Goal: Contribute content

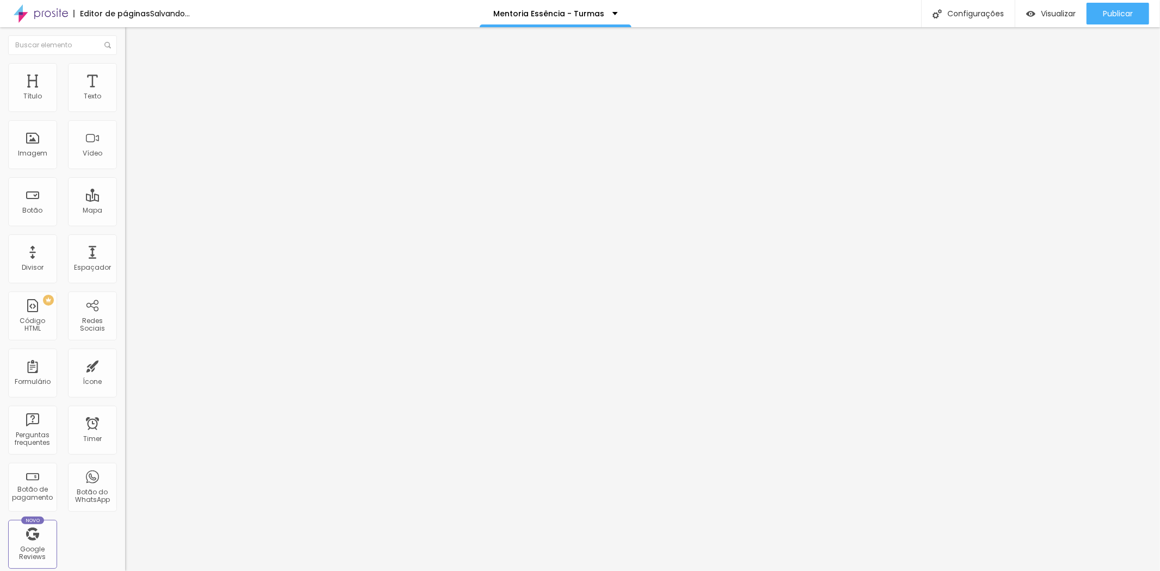
click at [125, 69] on img at bounding box center [130, 68] width 10 height 10
type input "4"
type input "3"
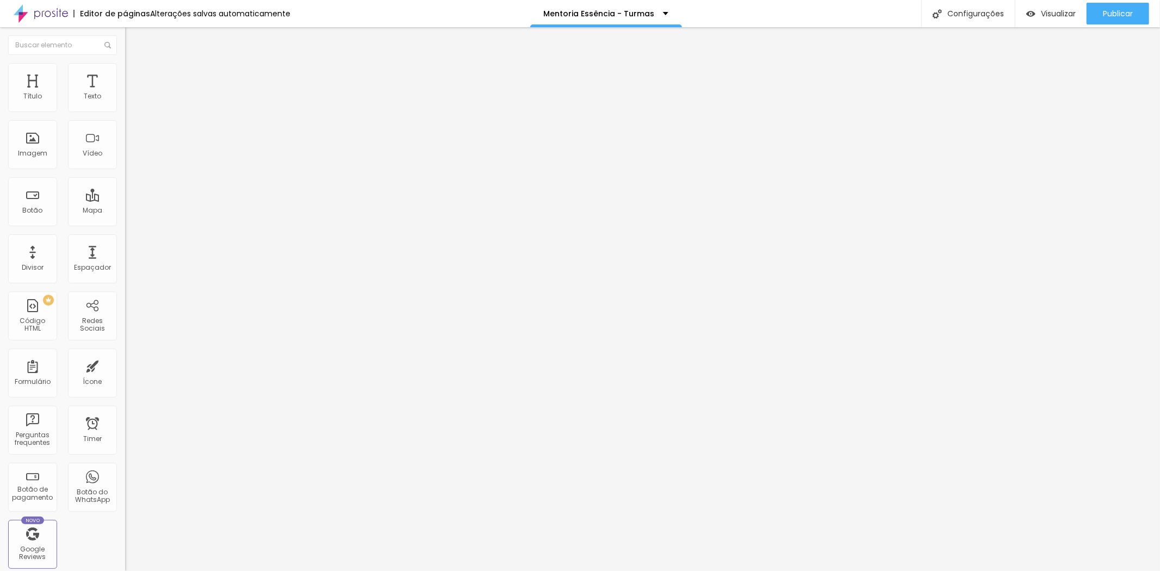
type input "0"
drag, startPoint x: 29, startPoint y: 107, endPoint x: 9, endPoint y: 109, distance: 20.2
type input "0"
click at [125, 200] on input "range" at bounding box center [160, 204] width 70 height 9
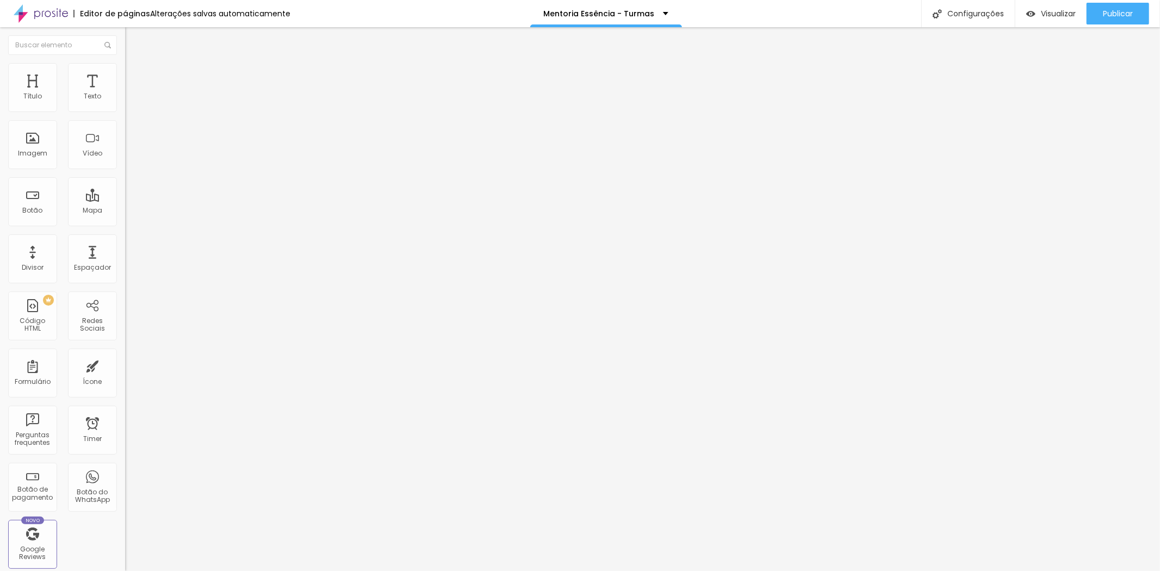
type input "6"
type input "5"
type input "4"
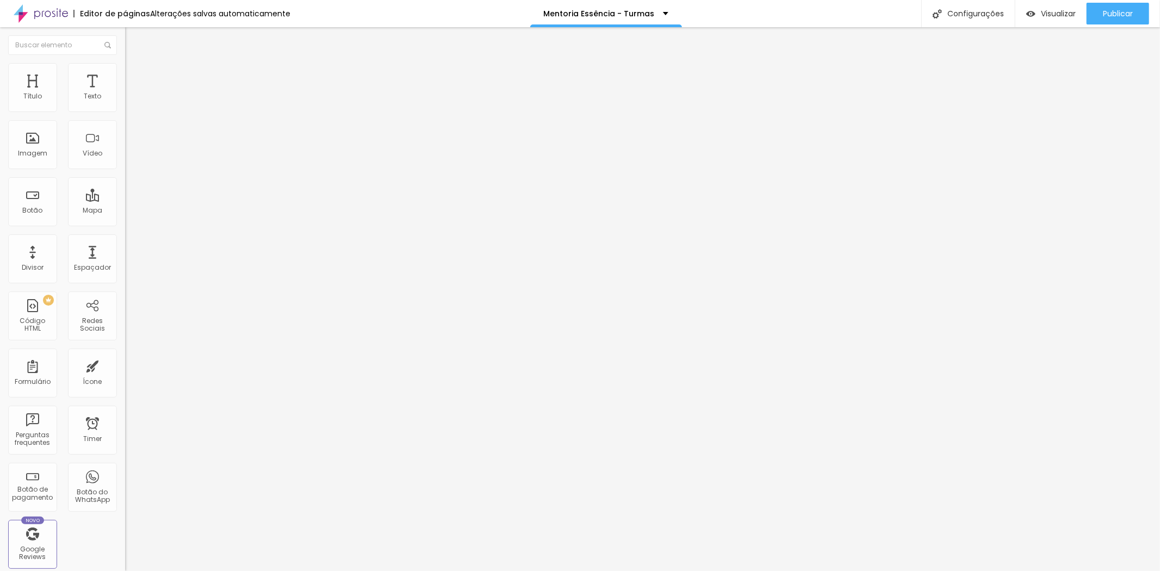
type input "4"
type input "2"
type input "1"
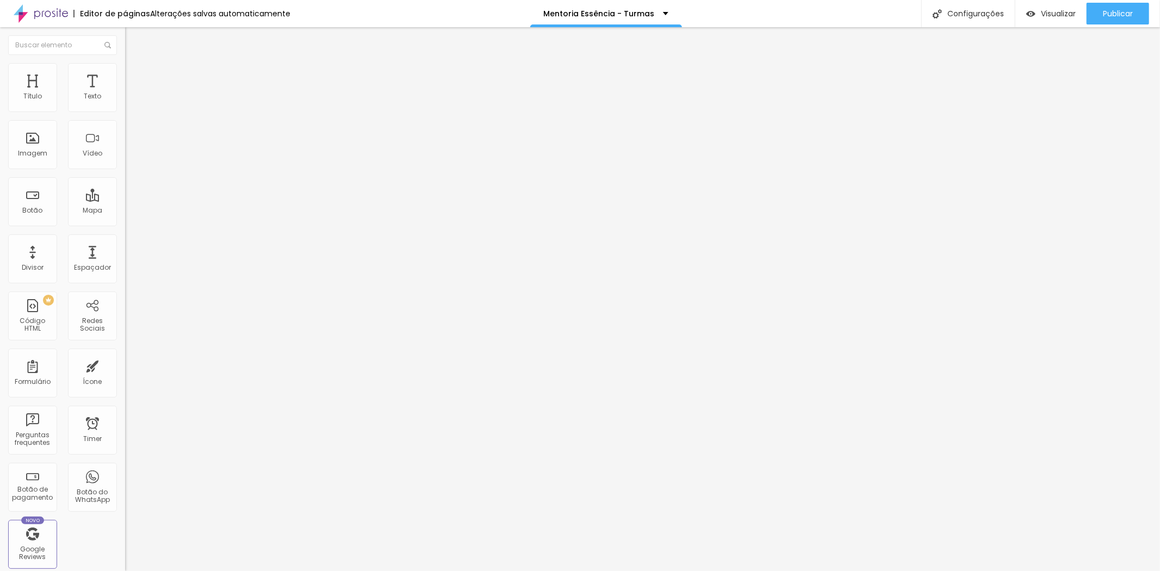
type input "0"
type input "2"
type input "3"
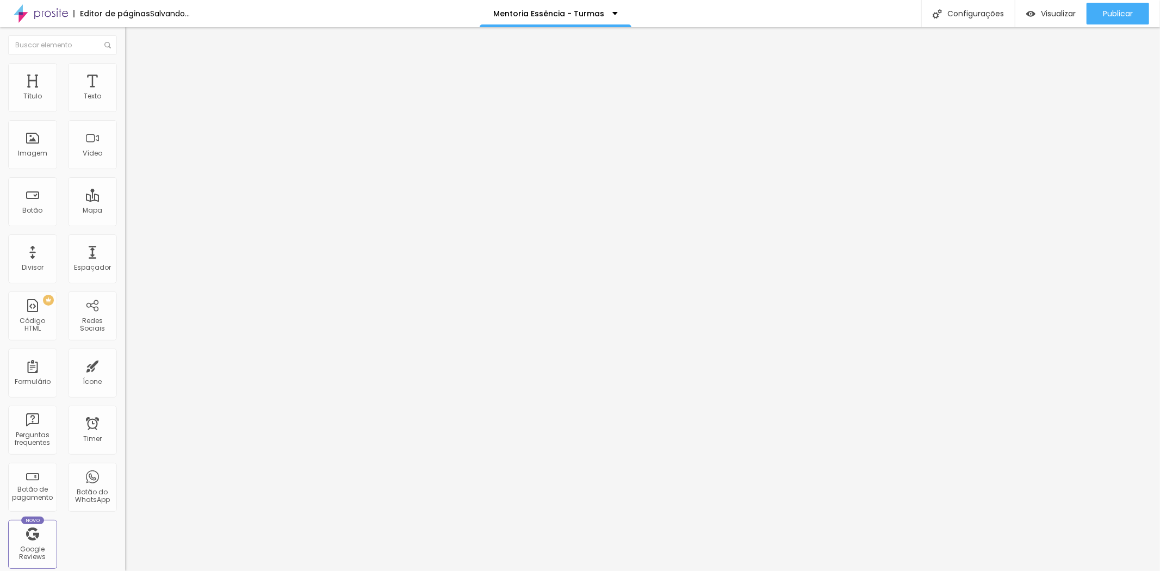
type input "3"
type input "4"
type input "5"
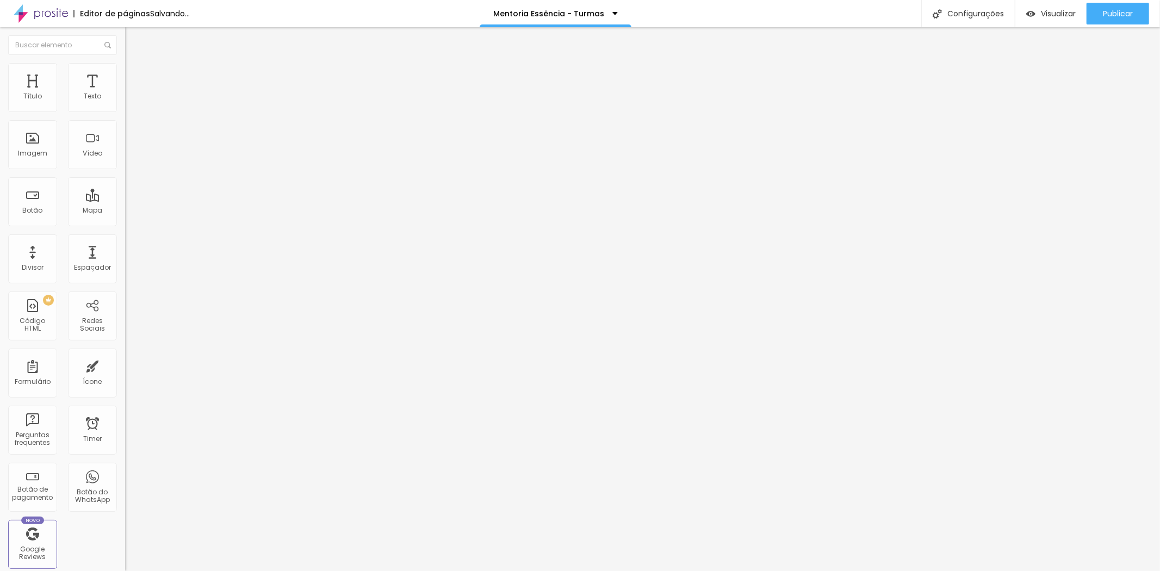
type input "6"
type input "5"
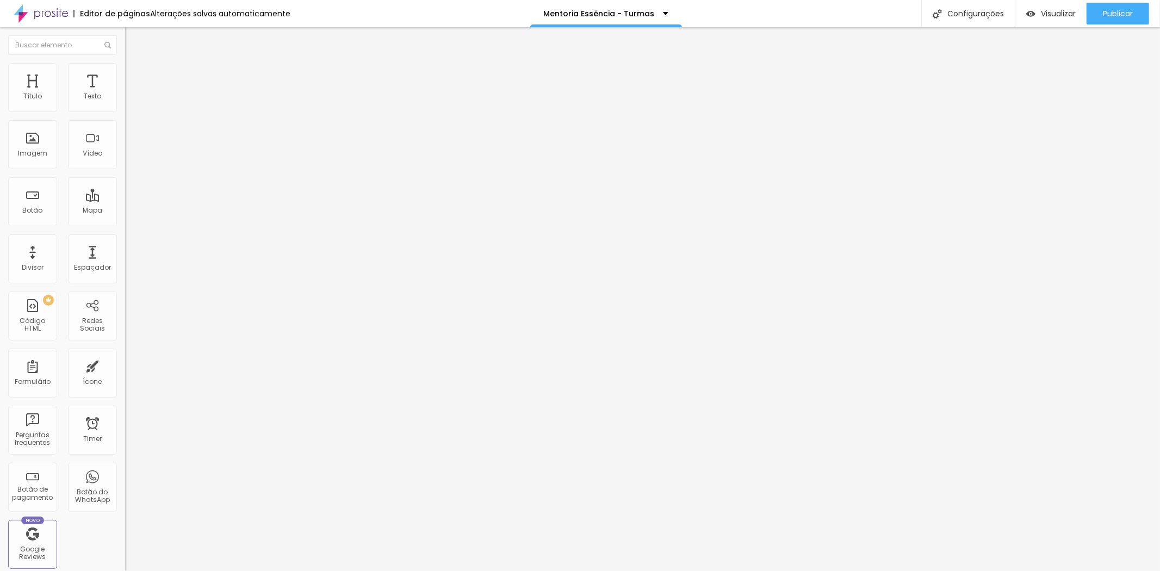
click at [125, 354] on input "range" at bounding box center [160, 358] width 70 height 9
drag, startPoint x: 1101, startPoint y: 11, endPoint x: 1085, endPoint y: 28, distance: 23.1
click at [1096, 17] on button "Publicar" at bounding box center [1118, 14] width 63 height 22
click at [125, 161] on button "button" at bounding box center [132, 155] width 15 height 11
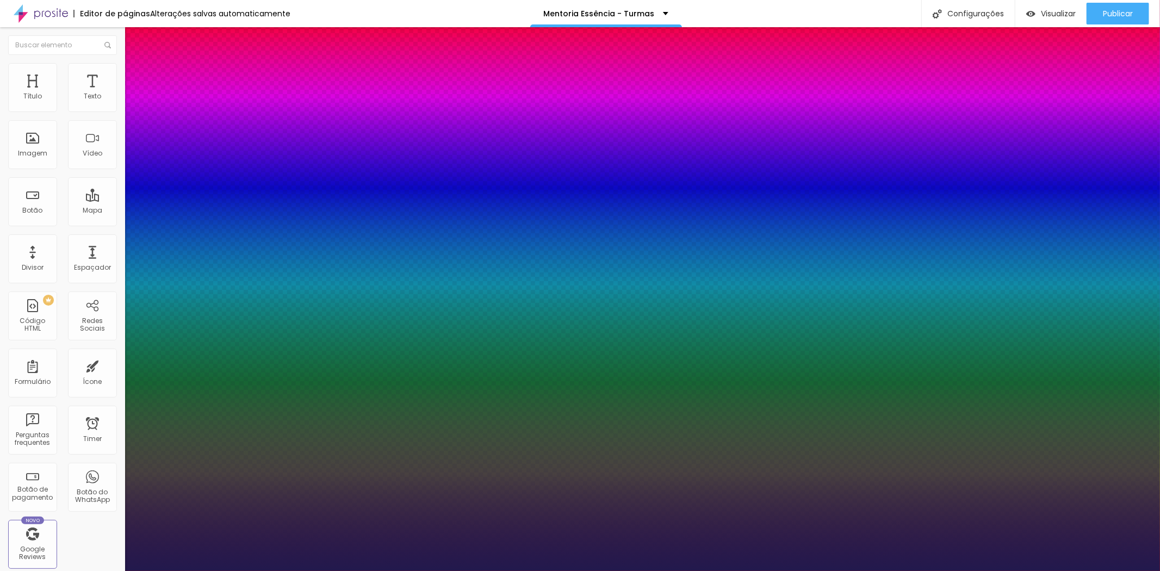
click at [655, 571] on div at bounding box center [580, 571] width 1160 height 0
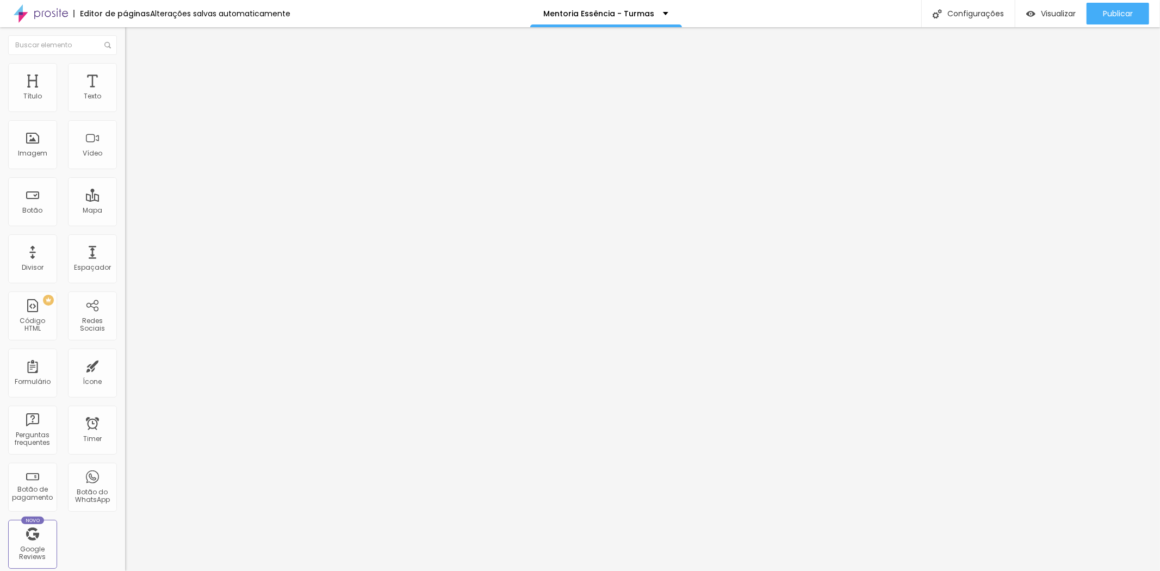
click at [125, 70] on img at bounding box center [130, 68] width 10 height 10
click at [125, 63] on li "Estilo" at bounding box center [187, 57] width 125 height 11
click at [133, 36] on div "Editar Título" at bounding box center [164, 39] width 62 height 9
click at [131, 157] on icon "button" at bounding box center [133, 154] width 4 height 4
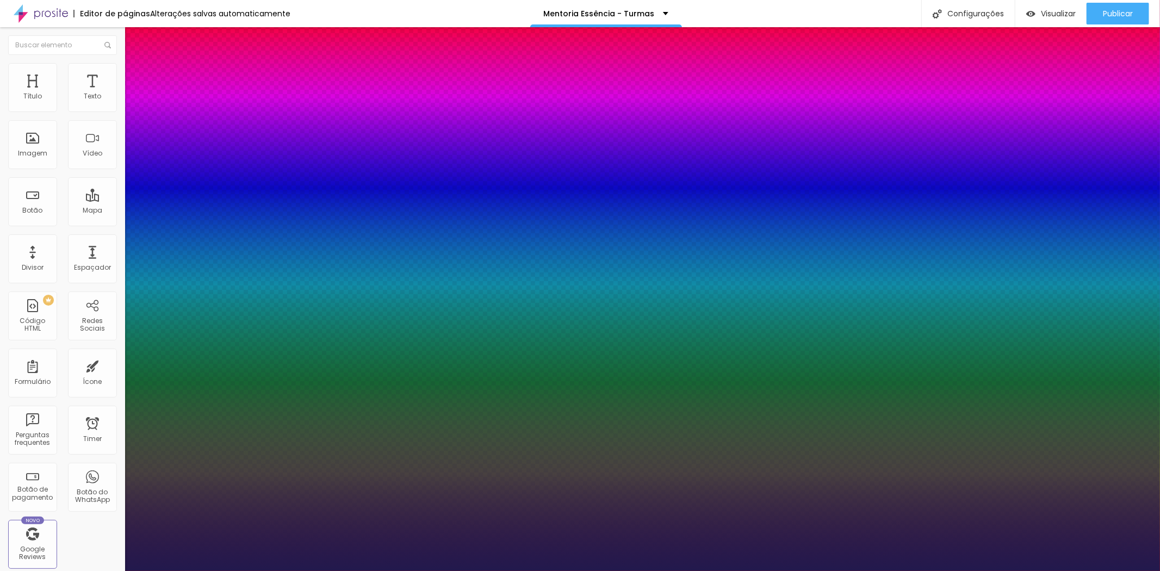
click at [623, 571] on div at bounding box center [580, 571] width 1160 height 0
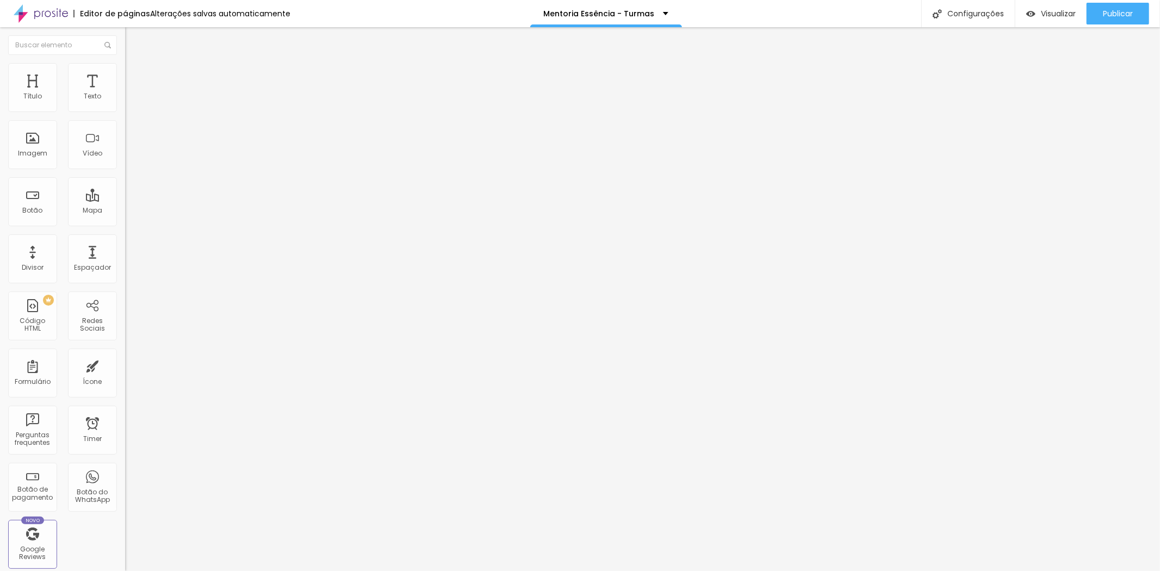
click at [125, 65] on img at bounding box center [130, 68] width 10 height 10
click at [133, 35] on img "button" at bounding box center [137, 39] width 9 height 9
click at [1111, 9] on span "Publicar" at bounding box center [1118, 13] width 30 height 9
